Goal: Task Accomplishment & Management: Manage account settings

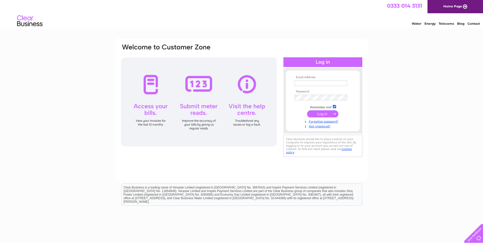
type input "[EMAIL_ADDRESS][DOMAIN_NAME]"
click at [324, 114] on input "submit" at bounding box center [322, 113] width 31 height 7
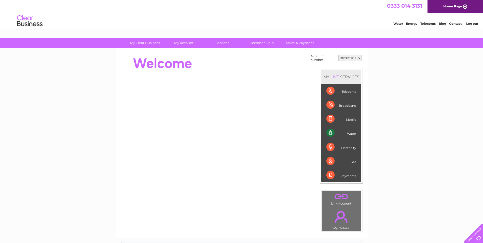
click at [332, 89] on div "Telecoms" at bounding box center [341, 91] width 30 height 14
click at [428, 25] on link "Telecoms" at bounding box center [427, 24] width 15 height 4
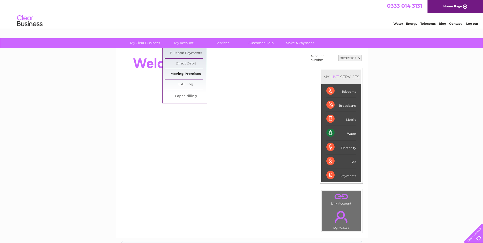
click at [188, 75] on link "Moving Premises" at bounding box center [186, 74] width 42 height 10
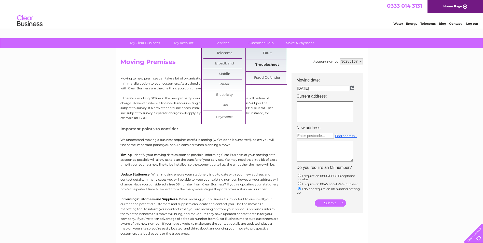
click at [274, 60] on link "Troubleshoot" at bounding box center [267, 65] width 42 height 10
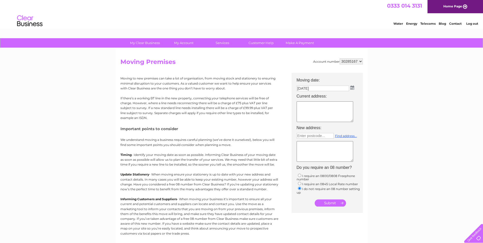
click at [357, 61] on select "30285167" at bounding box center [351, 61] width 23 height 6
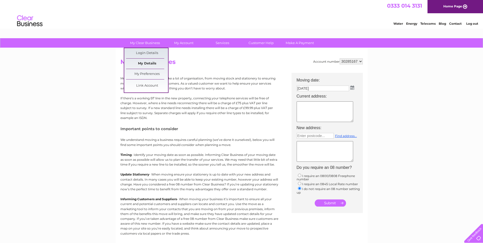
click at [153, 64] on link "My Details" at bounding box center [147, 64] width 42 height 10
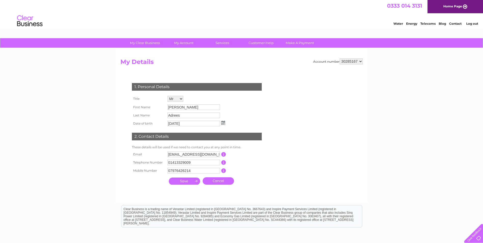
click at [277, 100] on form "Account number 30285167 My Details 1. Personal Details Title Mr Mrs Ms Miss Dr …" at bounding box center [241, 127] width 242 height 139
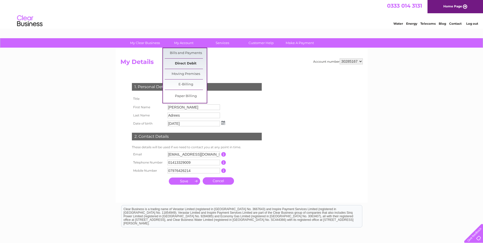
click at [193, 64] on link "Direct Debit" at bounding box center [186, 64] width 42 height 10
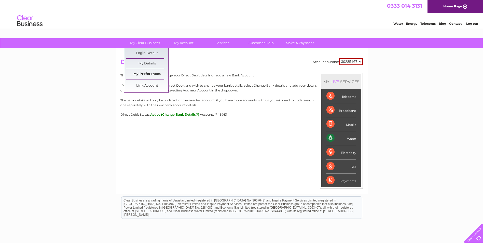
click at [154, 71] on link "My Preferences" at bounding box center [147, 74] width 42 height 10
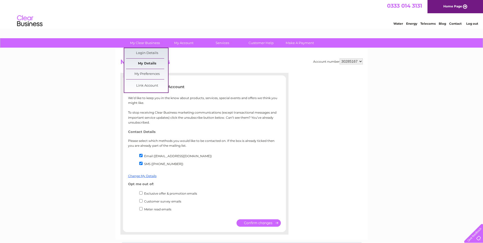
click at [153, 60] on link "My Details" at bounding box center [147, 64] width 42 height 10
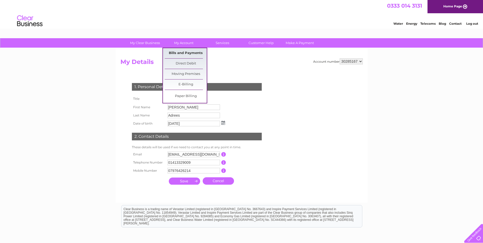
click at [191, 53] on link "Bills and Payments" at bounding box center [186, 53] width 42 height 10
click at [194, 51] on link "Bills and Payments" at bounding box center [186, 53] width 42 height 10
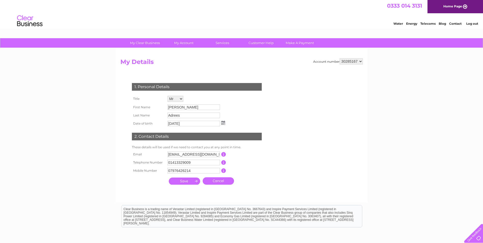
click at [284, 92] on form "Account number 30285167 My Details 1. Personal Details Title Mr Mrs Ms Miss Dr …" at bounding box center [241, 127] width 242 height 139
